Goal: Transaction & Acquisition: Download file/media

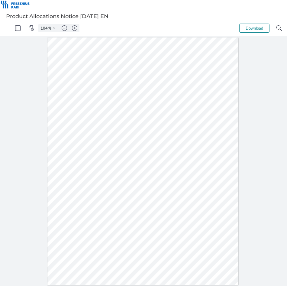
click at [251, 27] on button "Download" at bounding box center [255, 28] width 30 height 9
click at [263, 28] on button "Download" at bounding box center [255, 28] width 30 height 9
